Goal: Task Accomplishment & Management: Complete application form

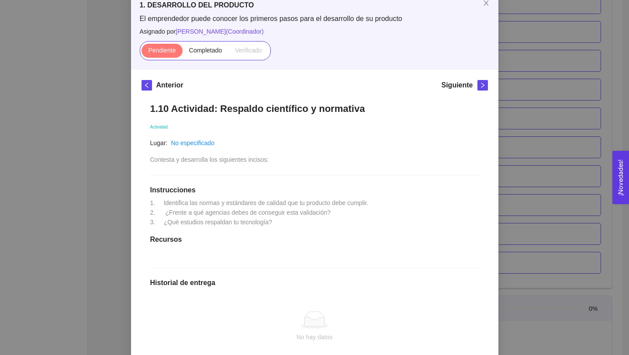
scroll to position [55, 0]
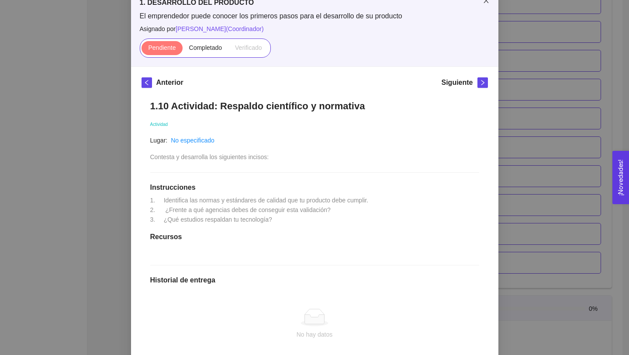
click at [486, 2] on icon "close" at bounding box center [485, 0] width 7 height 7
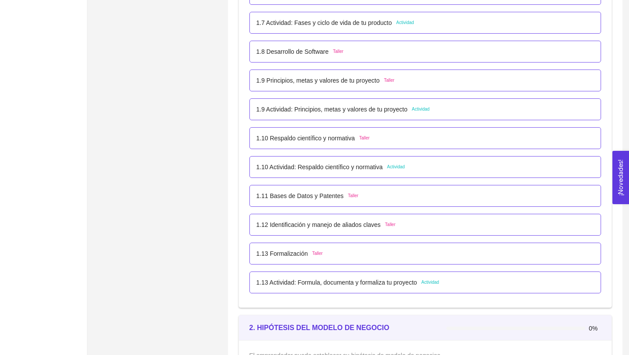
scroll to position [523, 0]
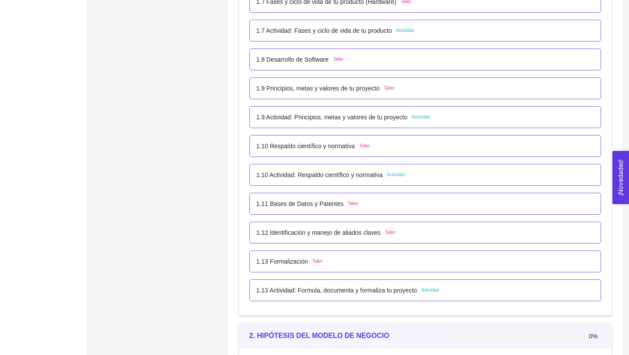
click at [349, 148] on p "1.10 Respaldo científico y normativa" at bounding box center [305, 146] width 99 height 10
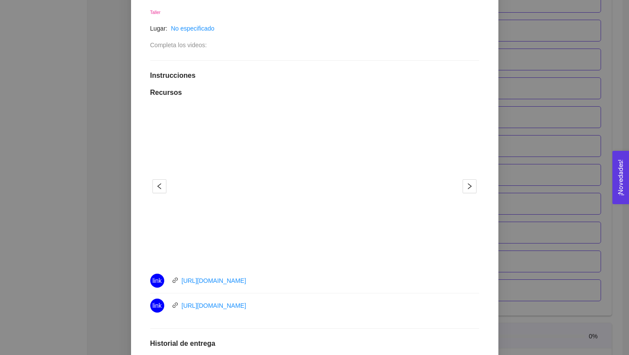
scroll to position [175, 0]
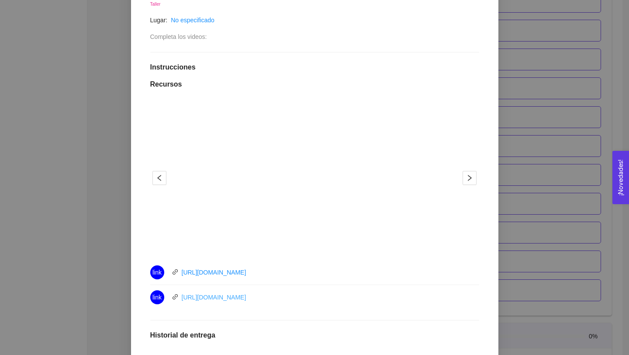
click at [246, 296] on link "[URL][DOMAIN_NAME]" at bounding box center [214, 296] width 65 height 7
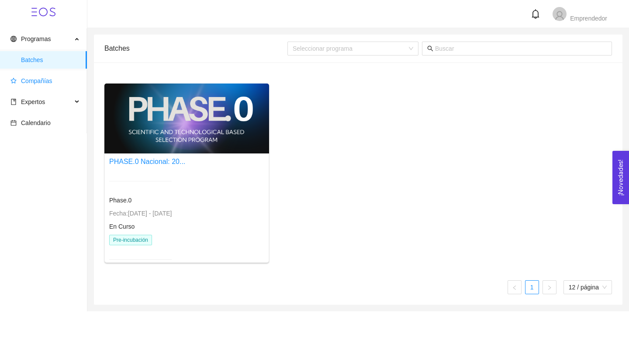
click at [56, 80] on span "Compañías" at bounding box center [44, 80] width 69 height 17
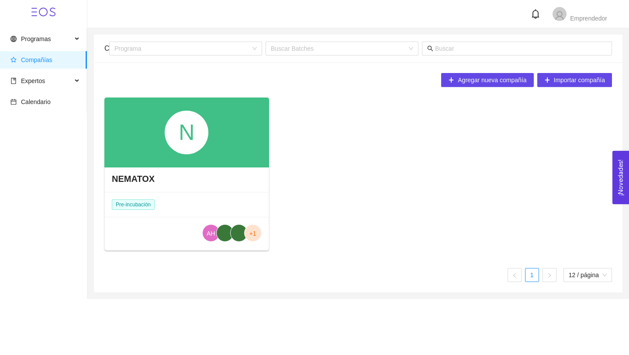
click at [196, 148] on div "N" at bounding box center [187, 132] width 44 height 44
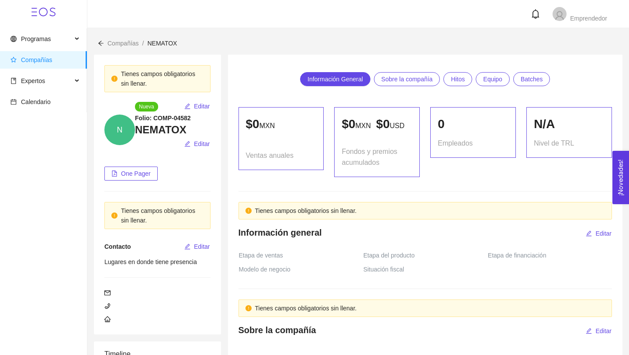
click at [414, 75] on span "Sobre la compañía" at bounding box center [407, 78] width 52 height 13
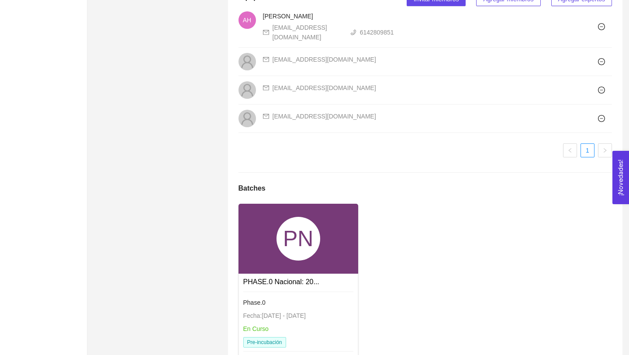
scroll to position [642, 0]
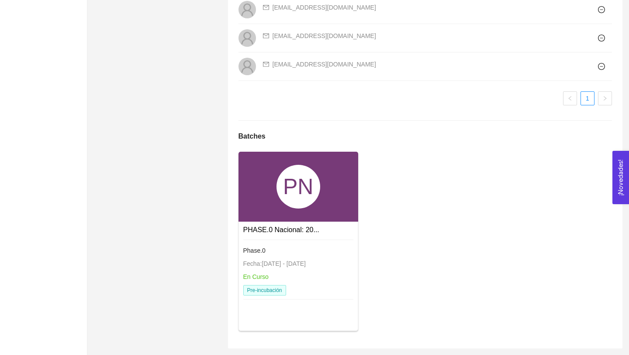
click at [328, 200] on div "PN" at bounding box center [298, 187] width 120 height 70
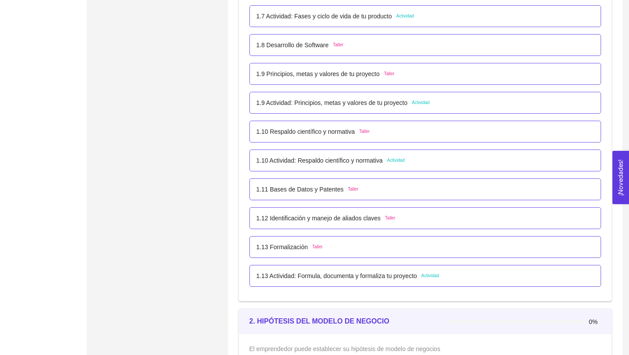
scroll to position [539, 0]
click at [349, 159] on p "1.10 Actividad: Respaldo científico y normativa" at bounding box center [319, 159] width 127 height 10
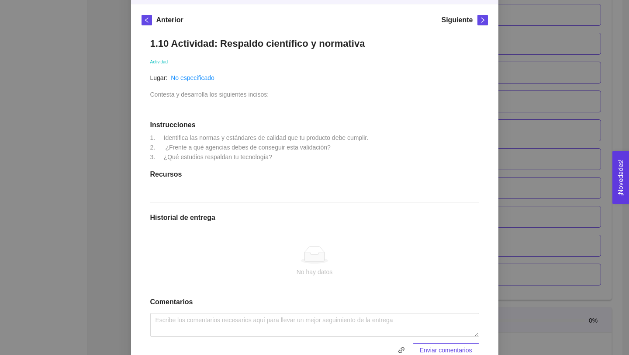
scroll to position [0, 0]
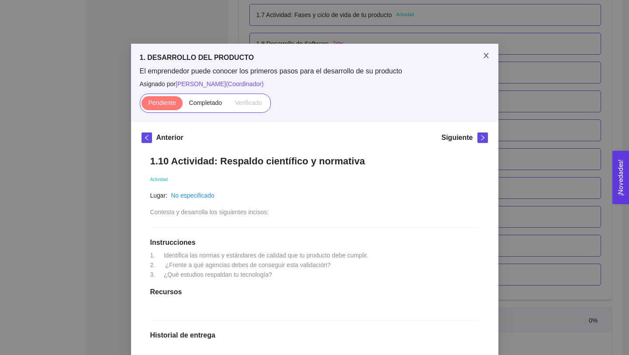
click at [483, 54] on icon "close" at bounding box center [485, 55] width 7 height 7
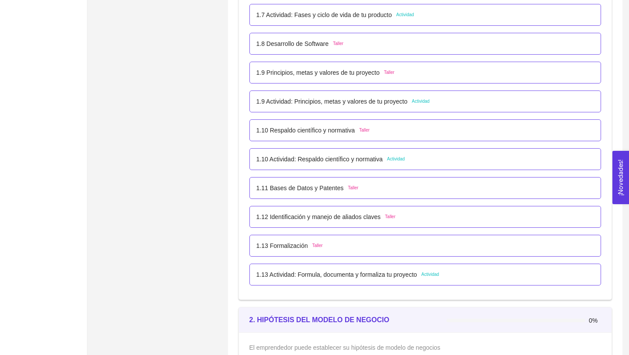
click at [347, 134] on p "1.10 Respaldo científico y normativa" at bounding box center [305, 130] width 99 height 10
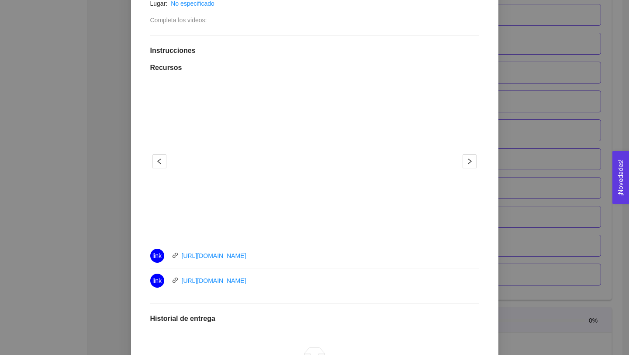
scroll to position [196, 0]
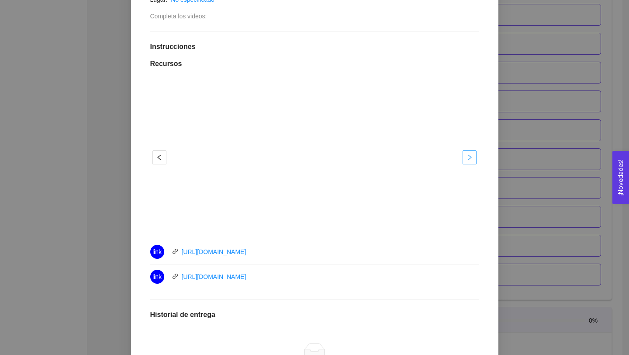
click at [472, 158] on icon "right" at bounding box center [469, 157] width 7 height 7
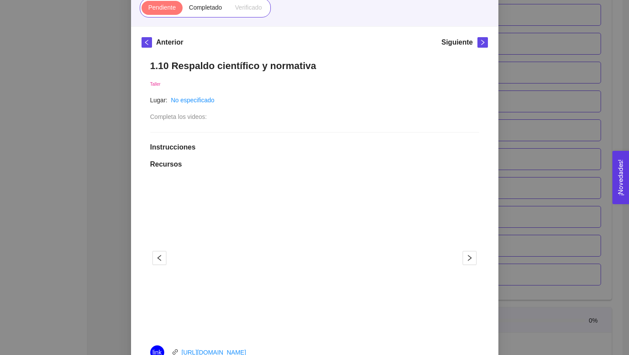
scroll to position [89, 0]
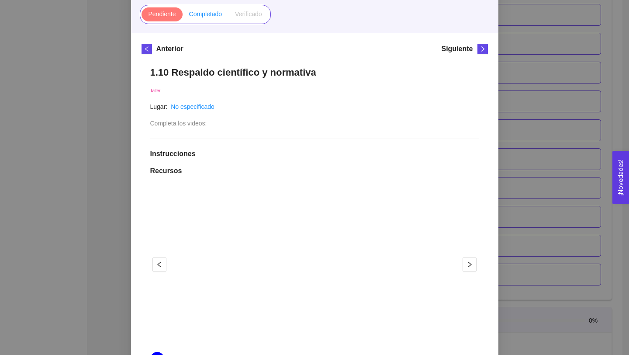
click at [213, 13] on span "Completado" at bounding box center [205, 13] width 33 height 7
click at [183, 16] on input "Completado" at bounding box center [183, 16] width 0 height 0
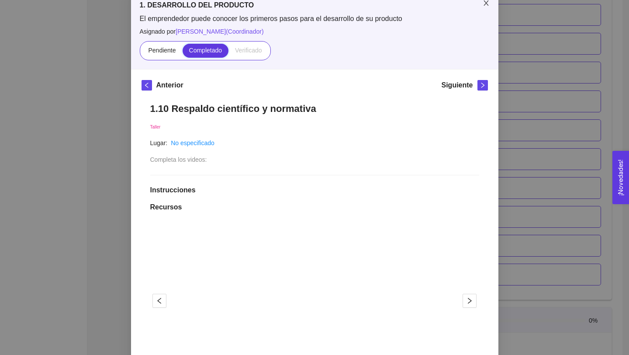
scroll to position [6, 0]
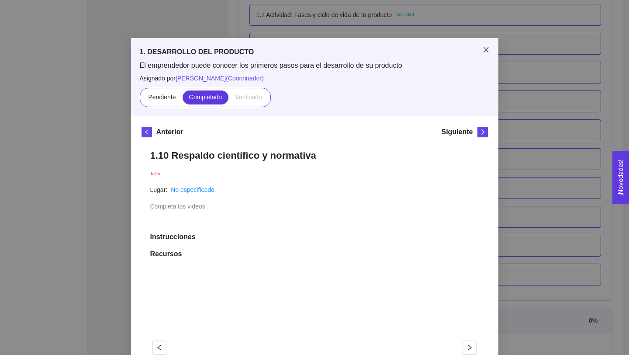
click at [486, 53] on icon "close" at bounding box center [485, 49] width 7 height 7
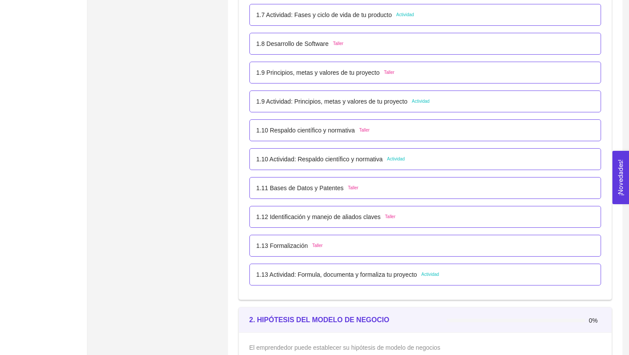
click at [376, 160] on p "1.10 Actividad: Respaldo científico y normativa" at bounding box center [319, 159] width 127 height 10
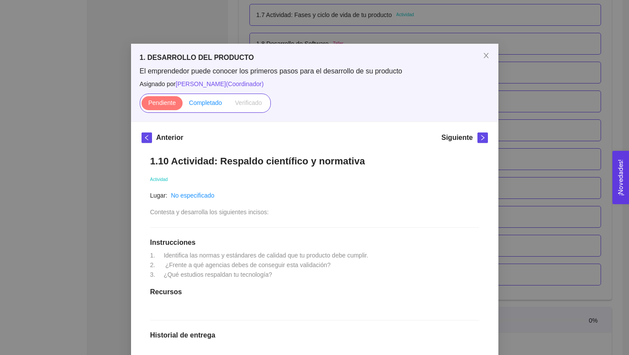
click at [207, 107] on label "Completado" at bounding box center [206, 103] width 46 height 14
click at [183, 105] on input "Completado" at bounding box center [183, 105] width 0 height 0
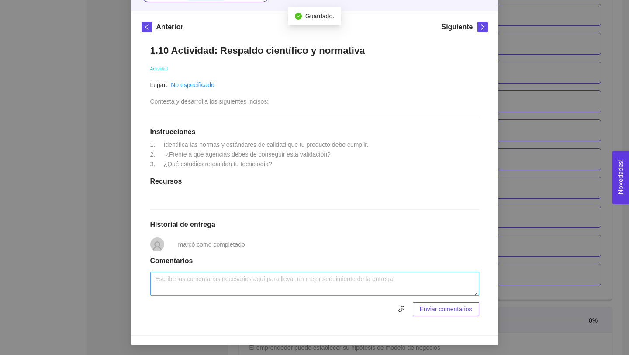
scroll to position [110, 0]
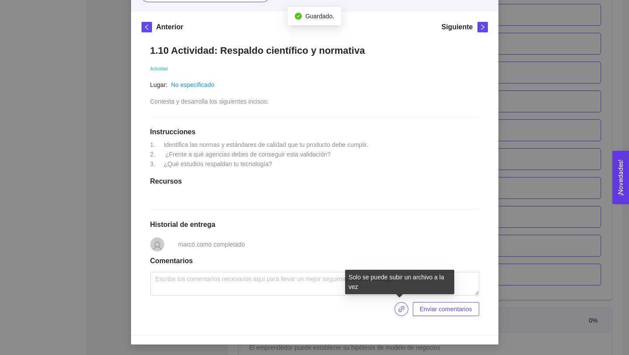
click at [399, 310] on icon "link" at bounding box center [401, 308] width 7 height 7
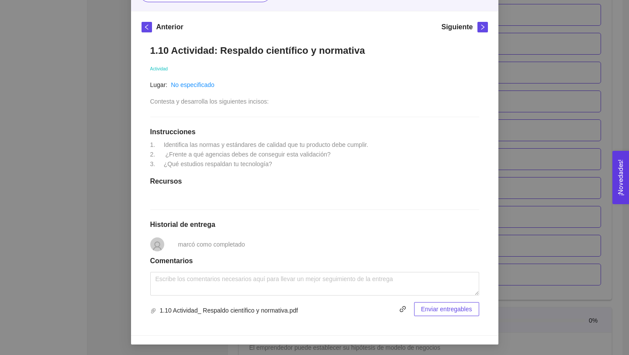
click at [449, 311] on span "Enviar entregables" at bounding box center [446, 309] width 51 height 10
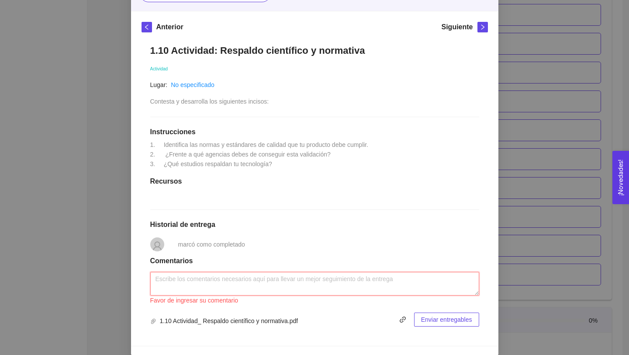
click at [402, 282] on textarea at bounding box center [314, 284] width 329 height 24
drag, startPoint x: 295, startPoint y: 322, endPoint x: 214, endPoint y: 321, distance: 80.3
click at [215, 321] on span "1.10 Actividad_ Respaldo científico y normativa.pdf" at bounding box center [224, 321] width 148 height 10
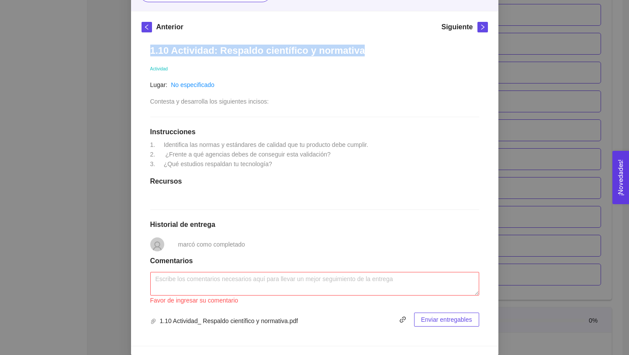
drag, startPoint x: 149, startPoint y: 50, endPoint x: 382, endPoint y: 60, distance: 233.0
click at [382, 60] on div "1.10 Actividad: Respaldo científico y normativa Actividad Lugar: No especificad…" at bounding box center [314, 185] width 346 height 299
copy h1 "1.10 Actividad: Respaldo científico y normativa"
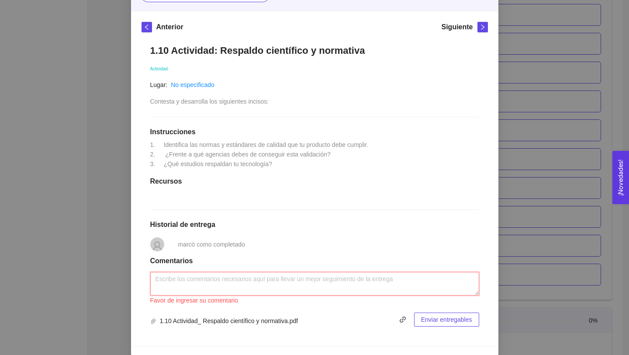
click at [231, 277] on textarea at bounding box center [314, 284] width 329 height 24
paste textarea "1.10 Actividad: Respaldo científico y normativa"
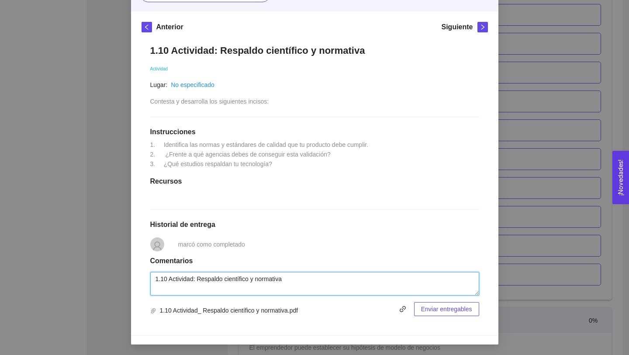
click at [298, 279] on textarea "1.10 Actividad: Respaldo científico y normativa" at bounding box center [314, 284] width 329 height 24
type textarea "1.10 Actividad: Respaldo científico y normativa (NEMATOX)"
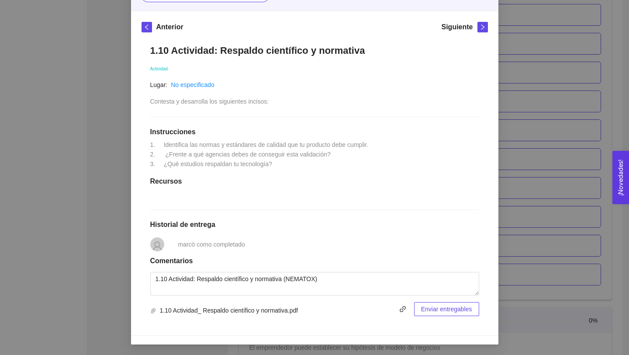
click at [447, 309] on span "Enviar entregables" at bounding box center [446, 309] width 51 height 10
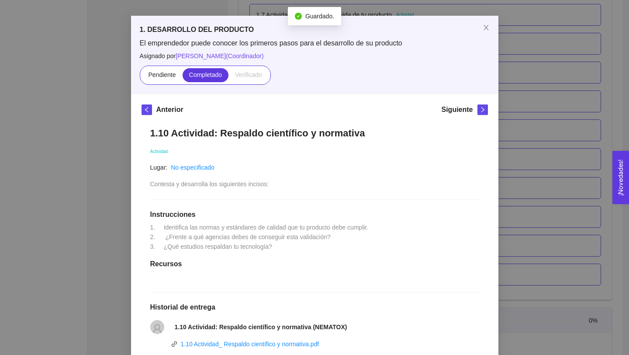
scroll to position [0, 0]
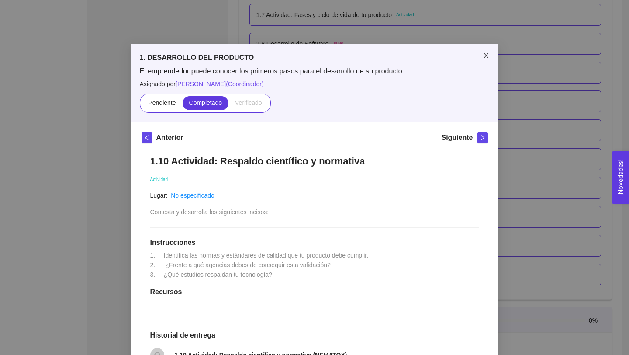
click at [489, 54] on span "Close" at bounding box center [486, 56] width 24 height 24
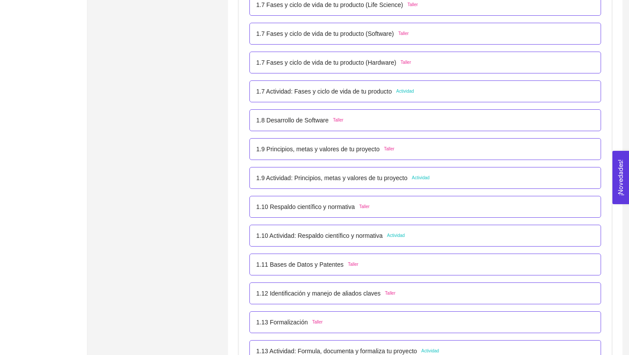
scroll to position [504, 0]
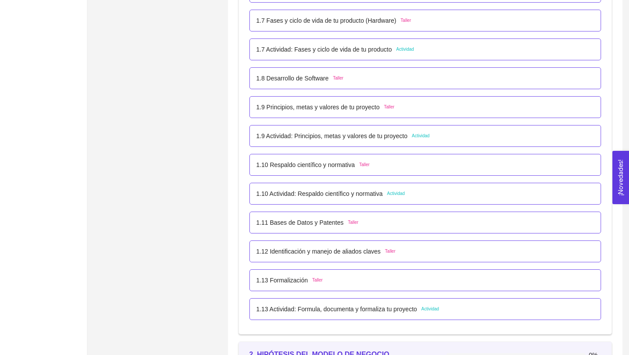
click at [344, 168] on p "1.10 Respaldo científico y normativa" at bounding box center [305, 165] width 99 height 10
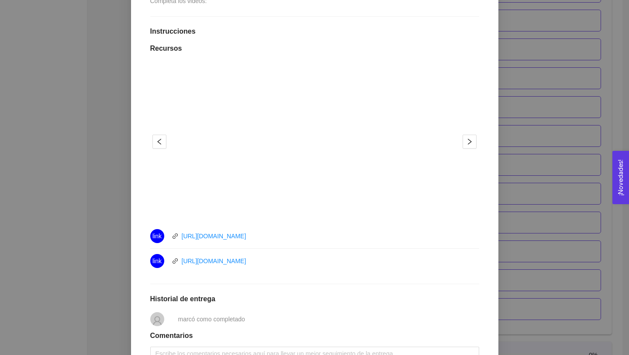
scroll to position [297, 0]
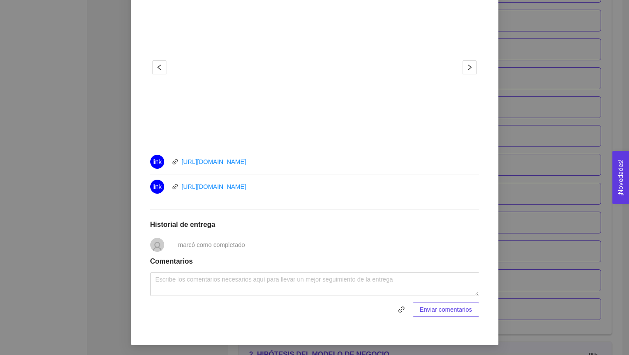
click at [235, 245] on span "marcó como completado" at bounding box center [211, 244] width 67 height 7
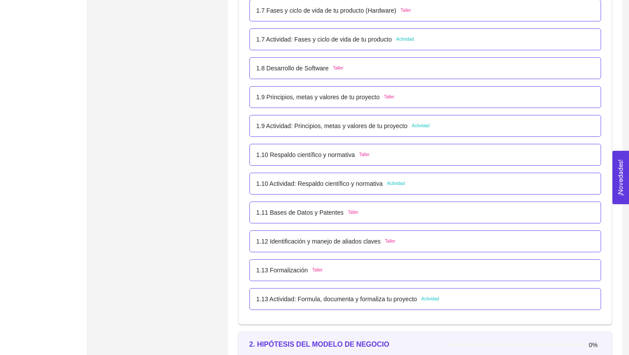
scroll to position [503, 0]
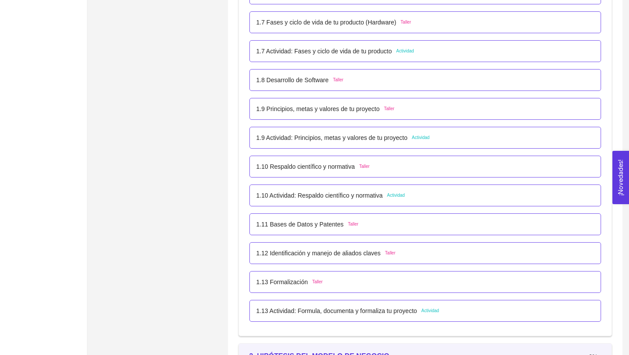
click at [371, 195] on p "1.10 Actividad: Respaldo científico y normativa" at bounding box center [319, 195] width 127 height 10
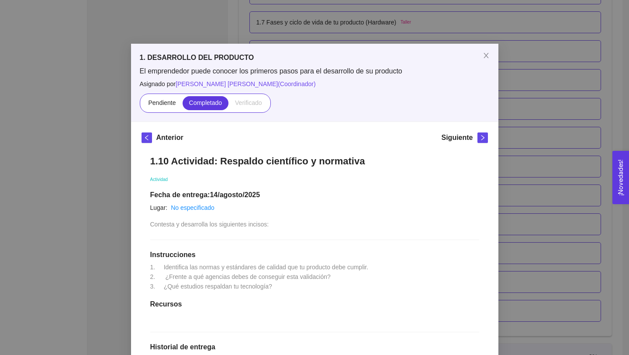
scroll to position [162, 0]
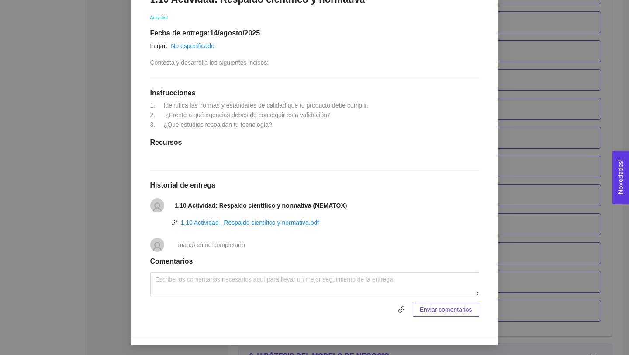
click at [559, 221] on div "1. DESARROLLO DEL PRODUCTO El emprendedor puede conocer los primeros pasos para…" at bounding box center [314, 177] width 629 height 355
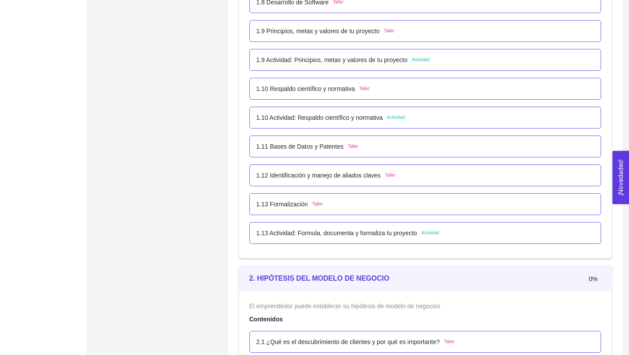
scroll to position [623, 0]
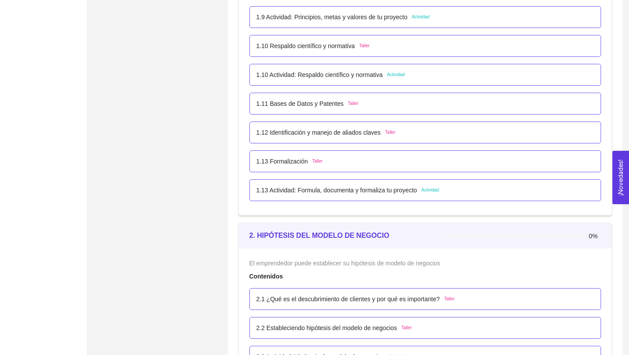
click at [410, 193] on p "1.13 Actividad: Formula, documenta y formaliza tu proyecto" at bounding box center [336, 190] width 161 height 10
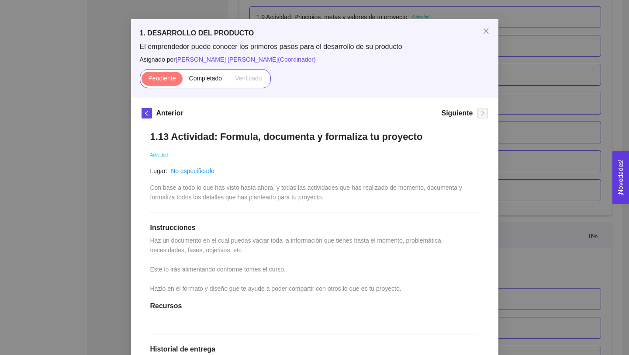
scroll to position [30, 0]
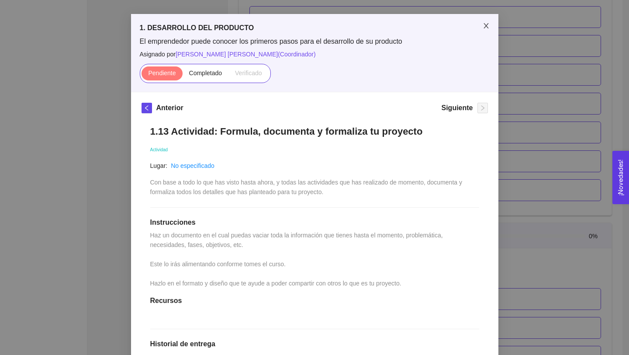
click at [483, 27] on icon "close" at bounding box center [485, 25] width 7 height 7
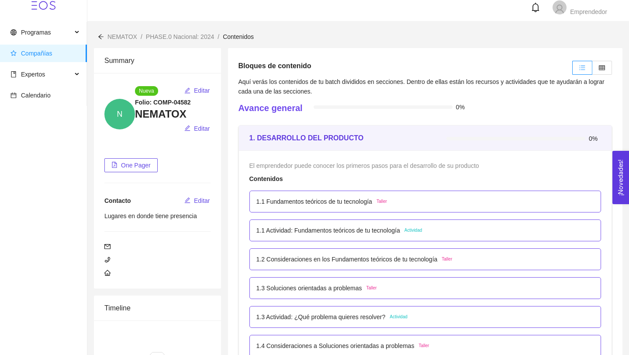
scroll to position [0, 0]
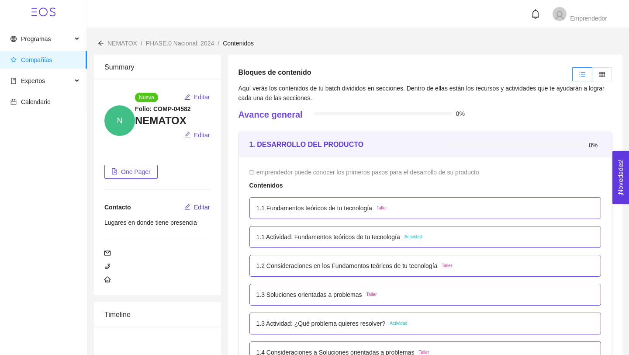
click at [202, 206] on span "Editar" at bounding box center [202, 207] width 16 height 10
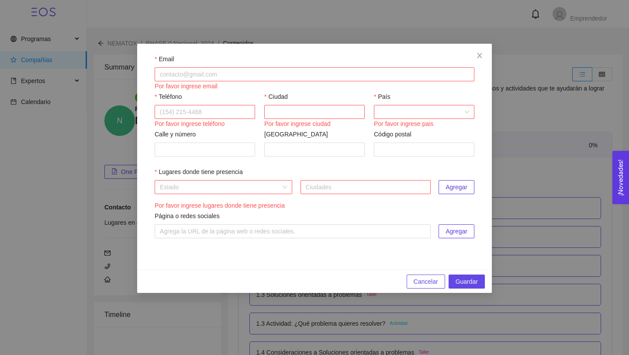
click at [287, 187] on div "Estado" at bounding box center [224, 187] width 138 height 14
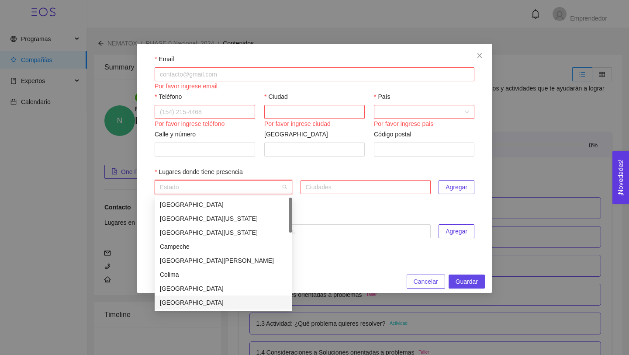
click at [243, 305] on div "Chihuahua" at bounding box center [223, 302] width 127 height 10
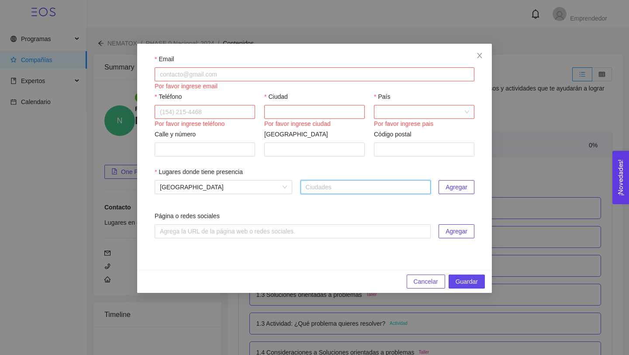
click at [360, 193] on div "Ciudades" at bounding box center [365, 187] width 130 height 14
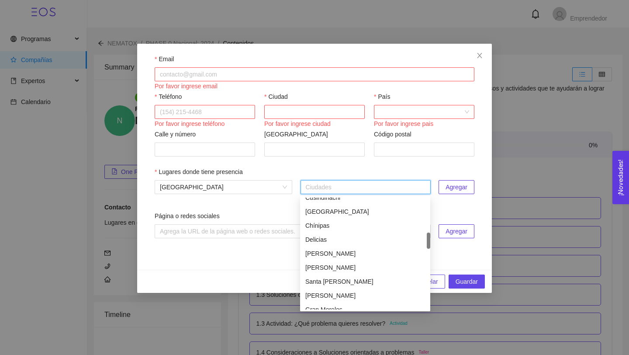
scroll to position [262, 0]
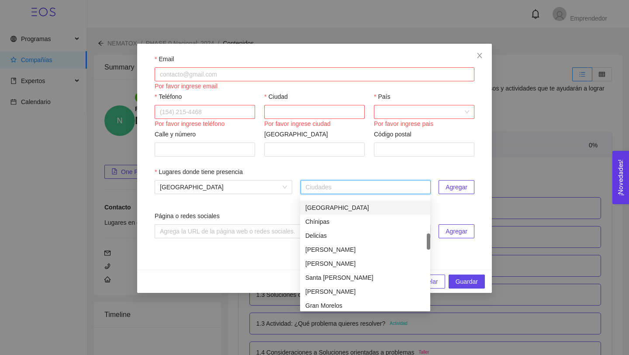
click at [349, 206] on div "Chihuahua" at bounding box center [365, 208] width 120 height 10
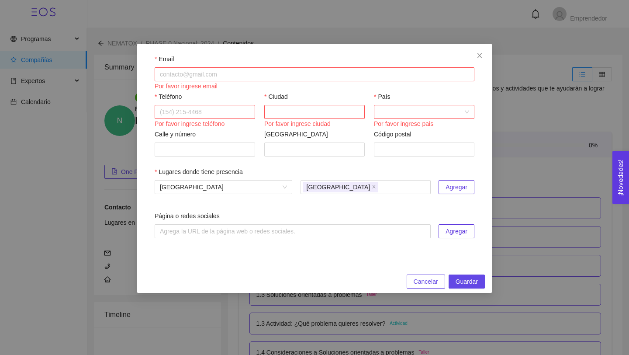
click at [465, 185] on span "Agregar" at bounding box center [456, 187] width 22 height 10
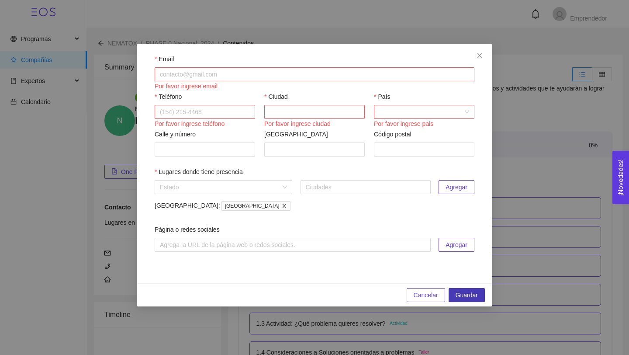
click at [462, 294] on span "Guardar" at bounding box center [466, 295] width 22 height 10
click at [463, 298] on span "Guardar" at bounding box center [466, 295] width 22 height 10
click at [351, 111] on input "Ciudad" at bounding box center [314, 112] width 100 height 14
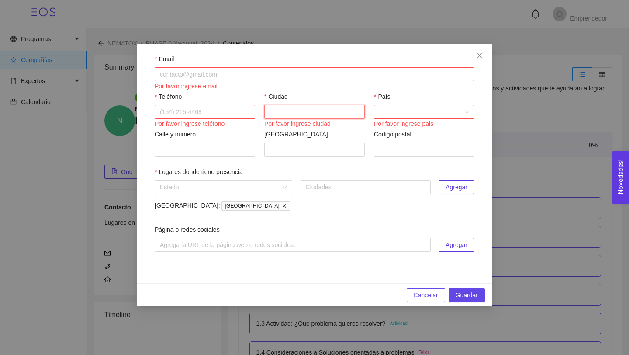
type input "Chihuahua"
click at [411, 116] on input "País" at bounding box center [421, 111] width 84 height 13
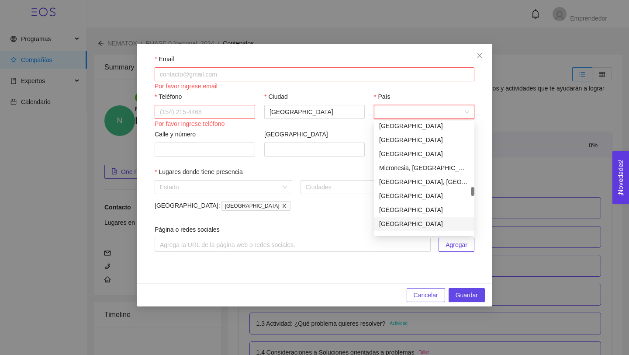
scroll to position [1970, 0]
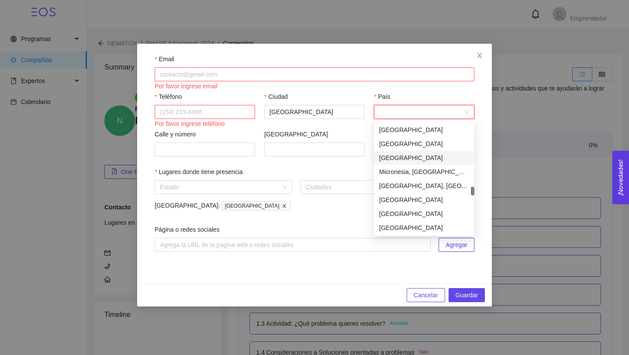
click at [395, 158] on div "Mexico" at bounding box center [424, 158] width 90 height 10
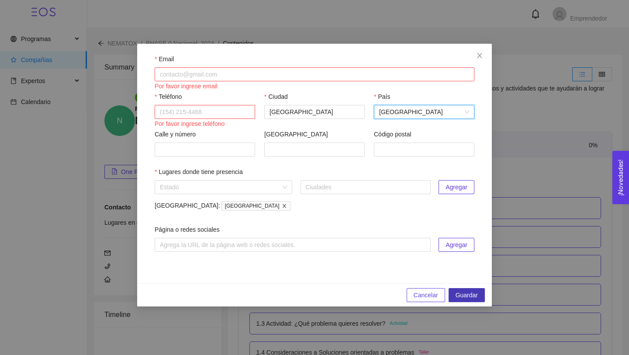
click at [465, 294] on span "Guardar" at bounding box center [466, 295] width 22 height 10
click at [469, 295] on span "Guardar" at bounding box center [466, 295] width 22 height 10
click at [481, 55] on icon "close" at bounding box center [479, 55] width 7 height 7
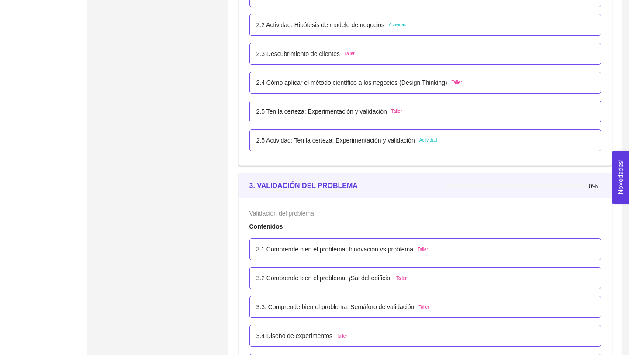
scroll to position [963, 0]
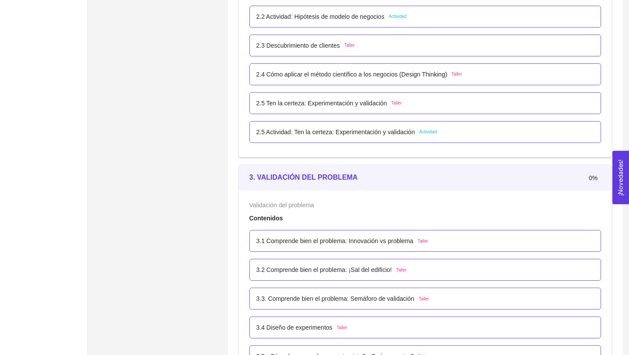
click at [400, 135] on p "2.5 Actividad: Ten la certeza: Experimentación y validación" at bounding box center [335, 132] width 158 height 10
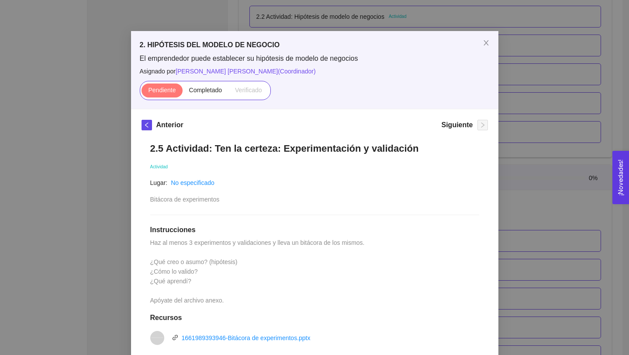
scroll to position [0, 0]
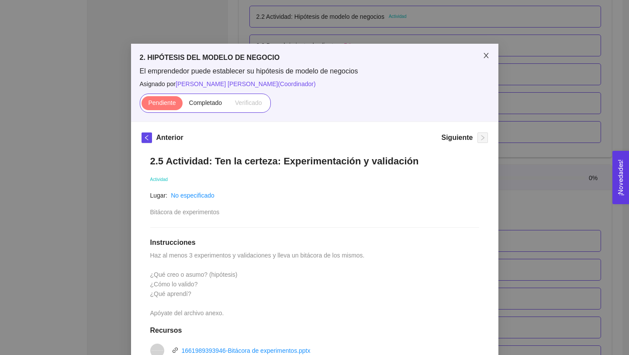
click at [487, 56] on icon "close" at bounding box center [485, 55] width 7 height 7
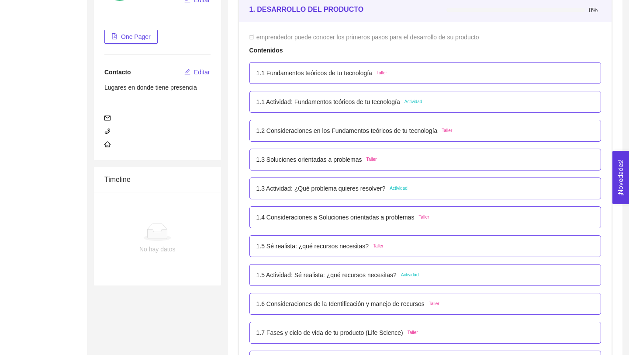
scroll to position [133, 0]
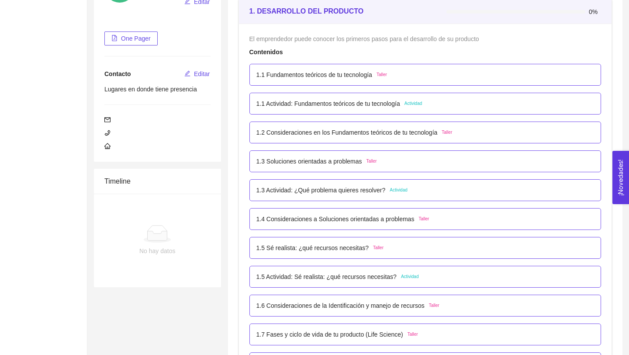
click at [382, 189] on p "1.3 Actividad: ¿Qué problema quieres resolver?" at bounding box center [320, 190] width 129 height 10
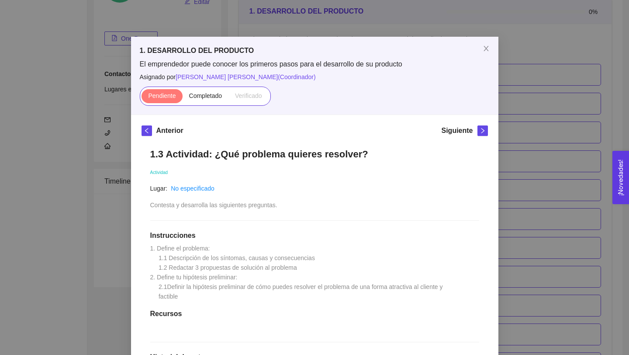
scroll to position [0, 0]
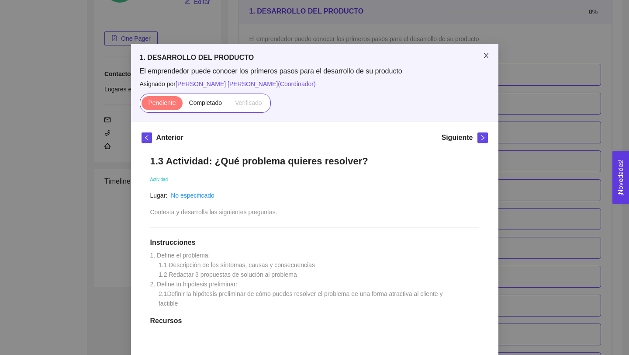
click at [486, 53] on icon "close" at bounding box center [485, 55] width 7 height 7
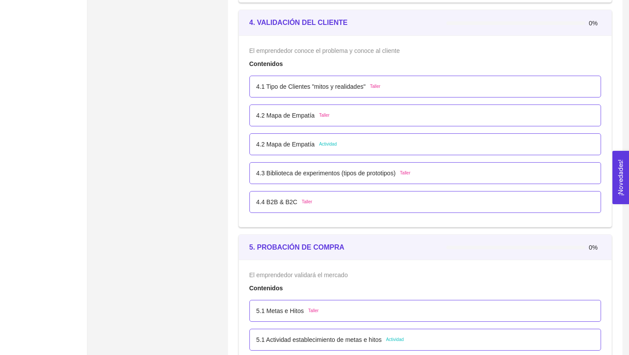
scroll to position [1434, 0]
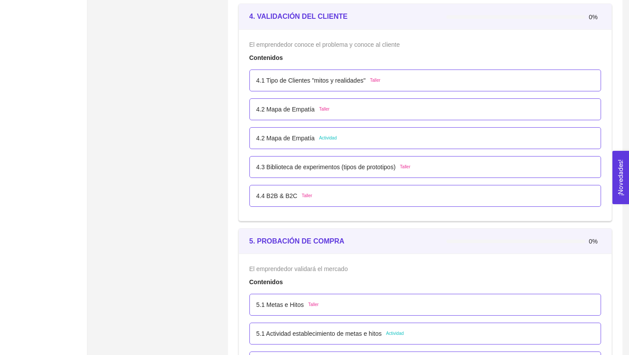
click at [303, 139] on p "4.2 Mapa de Empatía" at bounding box center [285, 138] width 59 height 10
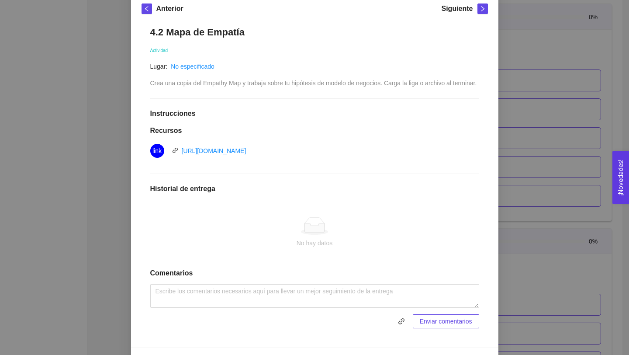
scroll to position [151, 0]
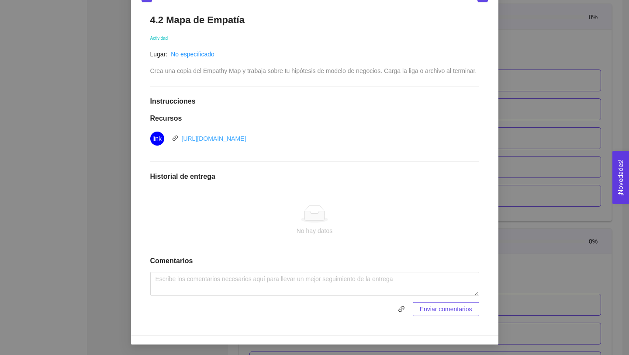
click at [246, 140] on link "https://docs.google.com/drawings/d/13rGGSx9-nk0N2x49ki6gRymoDNZd6jK0px6zzgEQ1JI…" at bounding box center [214, 138] width 65 height 7
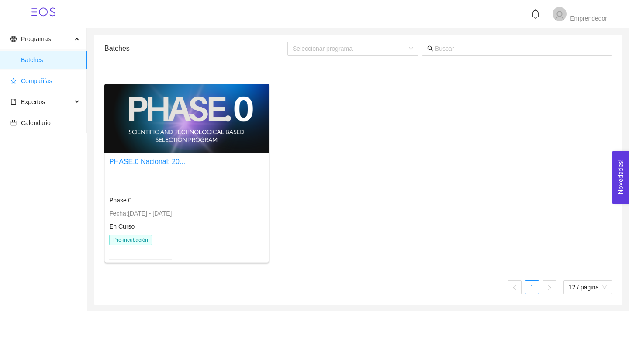
click at [48, 80] on span "Compañías" at bounding box center [36, 80] width 31 height 7
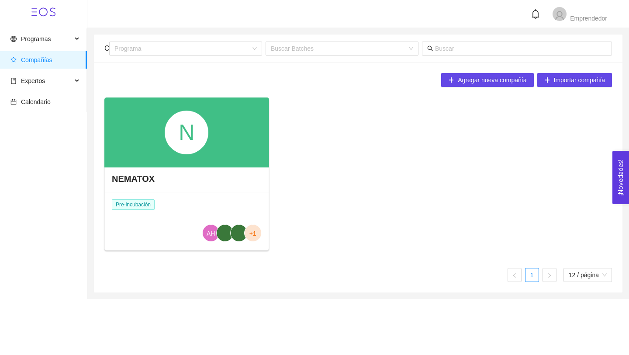
click at [228, 166] on div "NEMATOX" at bounding box center [187, 178] width 164 height 26
click at [197, 142] on div "N" at bounding box center [187, 132] width 44 height 44
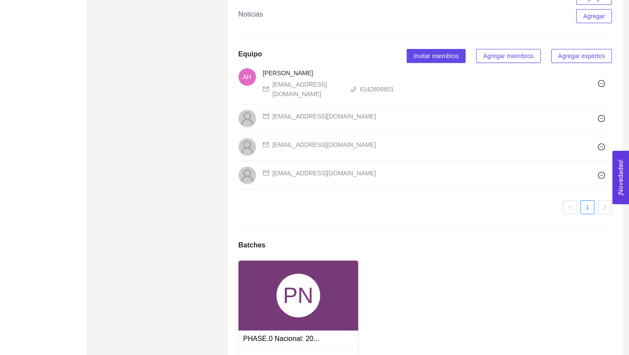
scroll to position [569, 0]
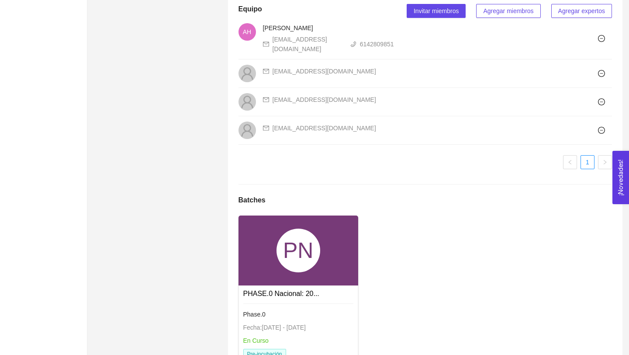
click at [325, 254] on div "PN" at bounding box center [298, 250] width 120 height 70
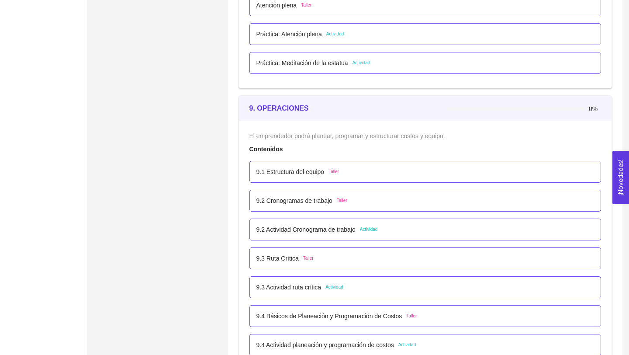
scroll to position [2842, 0]
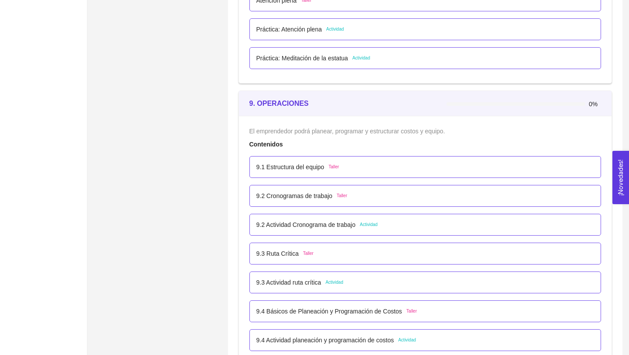
click at [339, 227] on p "9.2 Actividad Cronograma de trabajo" at bounding box center [305, 225] width 99 height 10
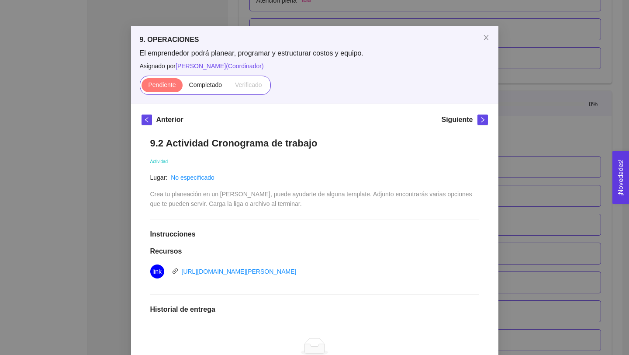
scroll to position [17, 0]
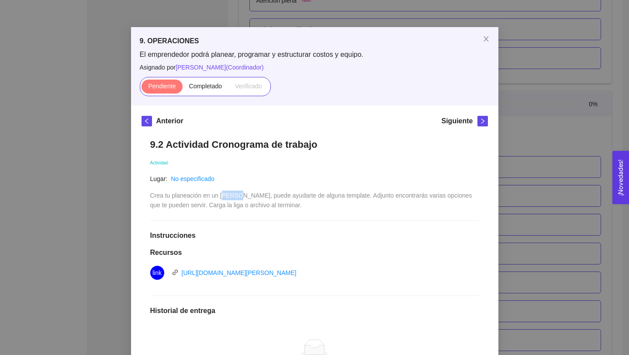
drag, startPoint x: 224, startPoint y: 195, endPoint x: 243, endPoint y: 195, distance: 19.2
click at [243, 195] on span "Crea tu planeación en un GANTT, puede ayudarte de alguna template. Adjunto enco…" at bounding box center [312, 200] width 324 height 17
copy span "GANTT"
click at [484, 41] on icon "close" at bounding box center [485, 38] width 5 height 5
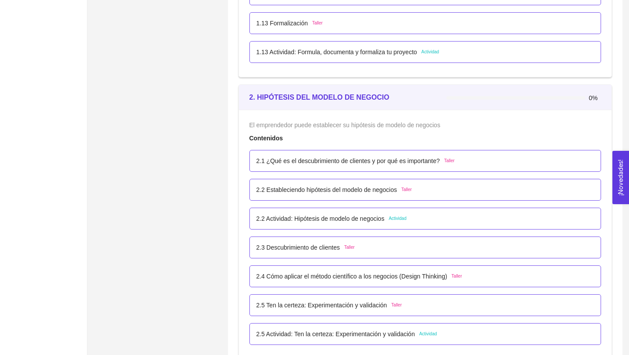
scroll to position [763, 0]
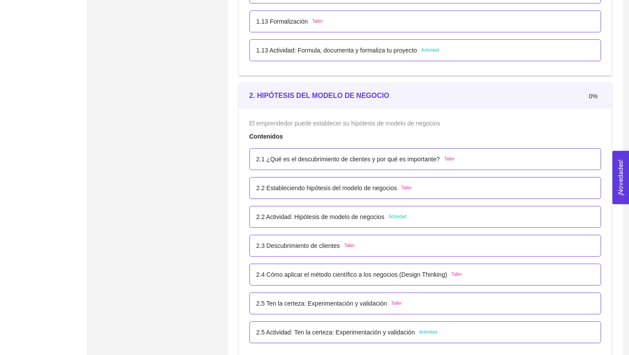
click at [360, 218] on p "2.2 Actividad: Hipótesis de modelo de negocios" at bounding box center [320, 217] width 128 height 10
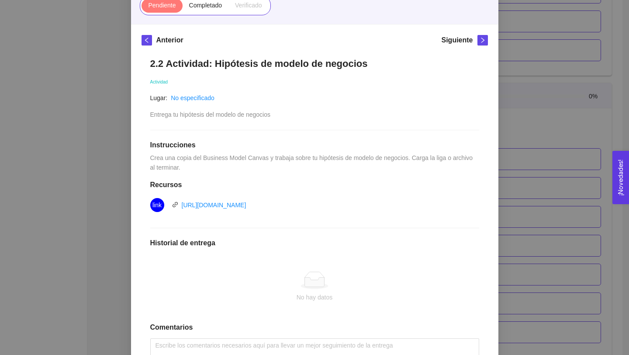
scroll to position [96, 0]
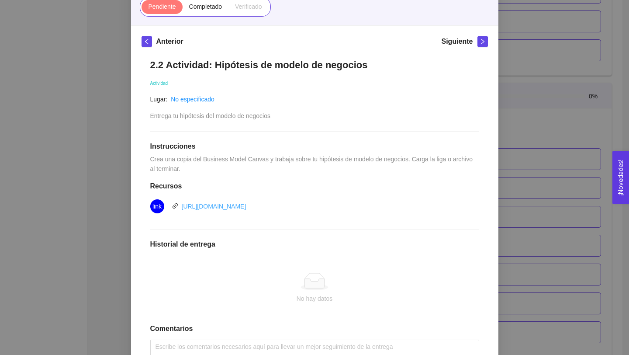
click at [246, 204] on link "https://docs.google.com/drawings/d/1ZimNRIi0HIFO8GUOuU9We13lOrFR1-s9m-0Ft_hnb8U…" at bounding box center [214, 206] width 65 height 7
